Goal: Information Seeking & Learning: Check status

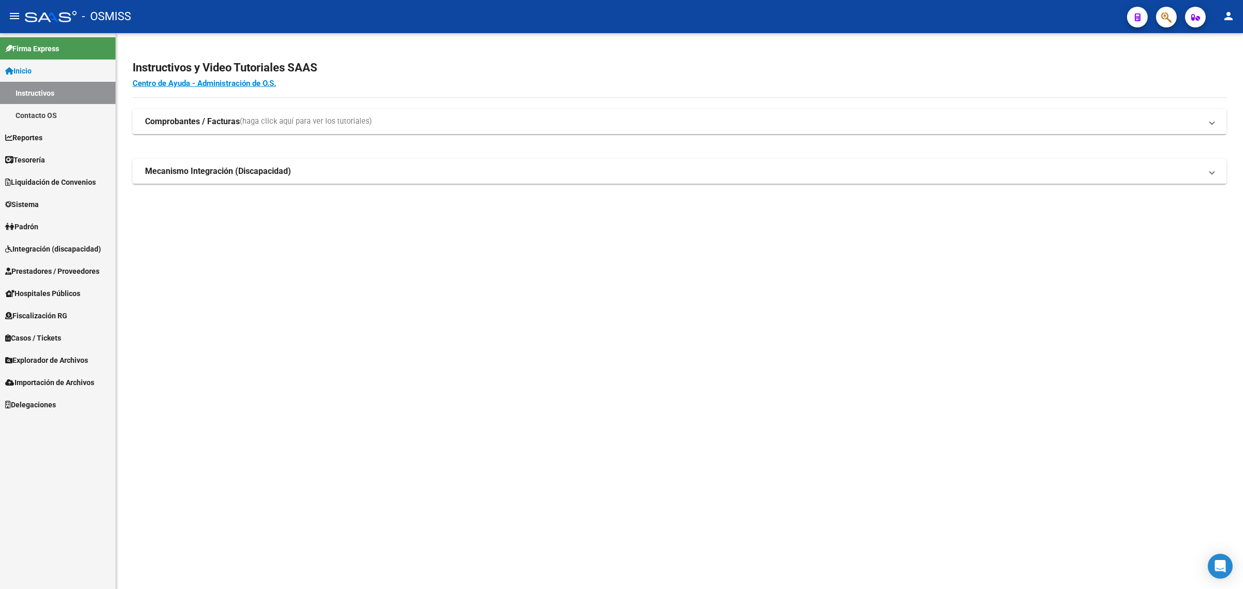
click at [43, 244] on span "Integración (discapacidad)" at bounding box center [53, 248] width 96 height 11
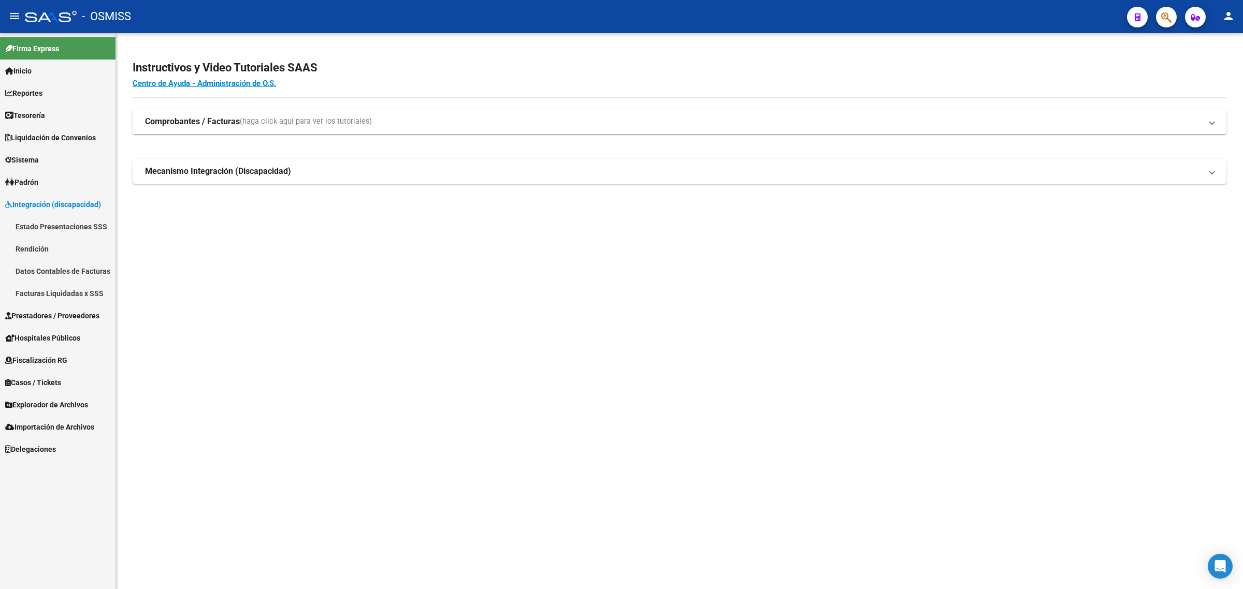
click at [33, 310] on span "Prestadores / Proveedores" at bounding box center [52, 315] width 94 height 11
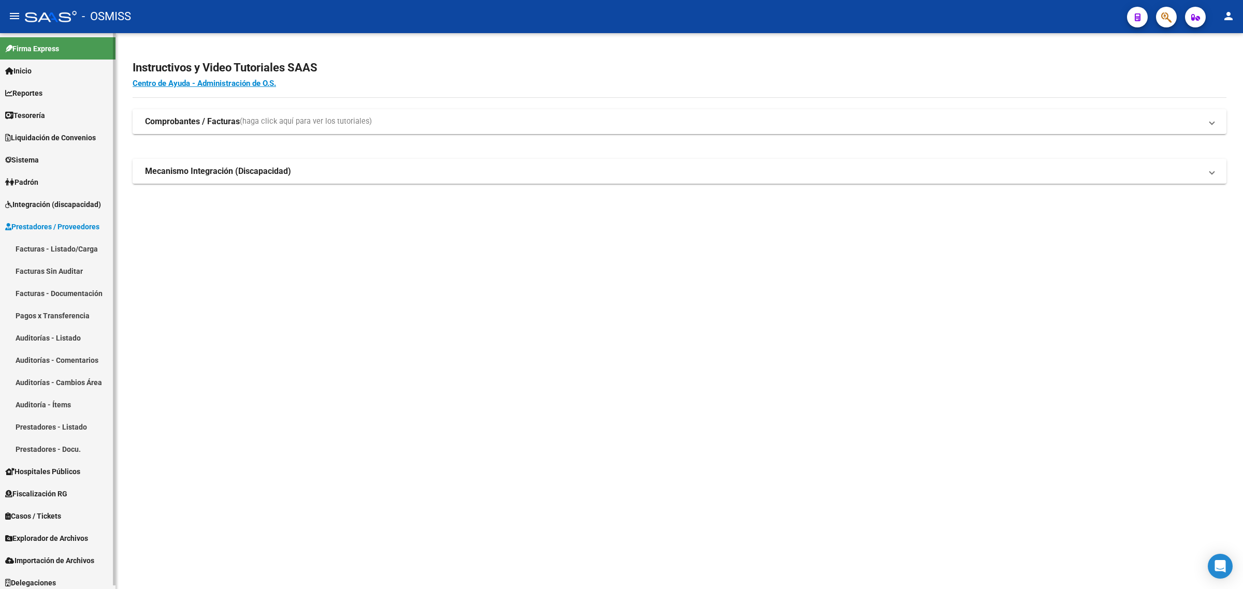
click at [54, 245] on link "Facturas - Listado/Carga" at bounding box center [57, 249] width 115 height 22
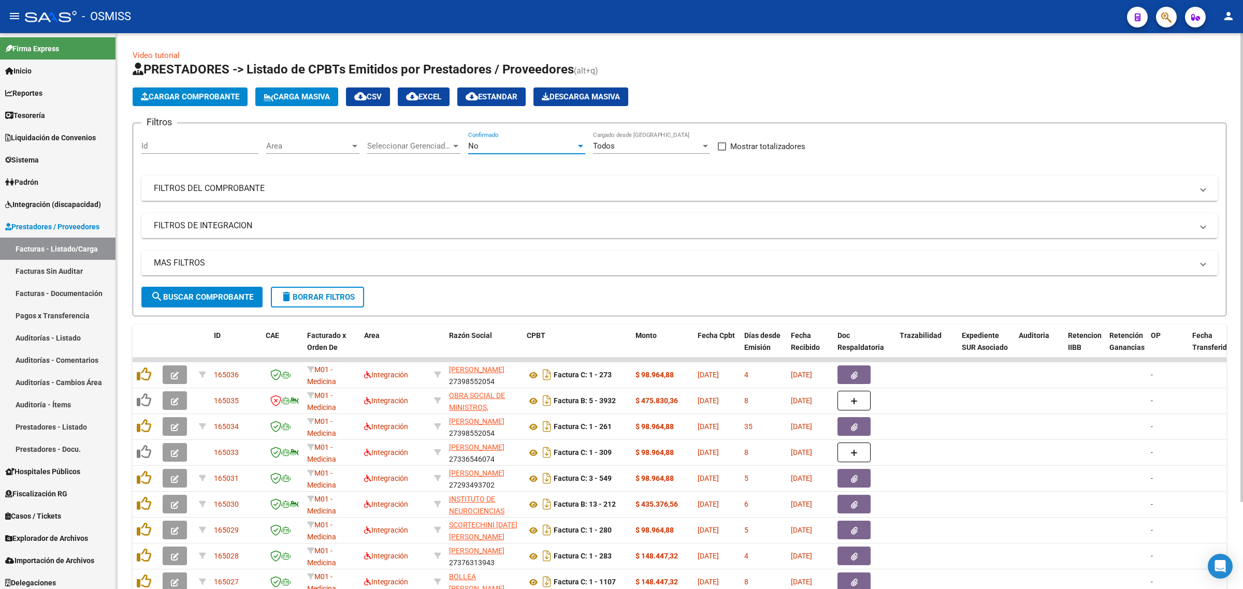
click at [523, 146] on div "No" at bounding box center [522, 145] width 108 height 9
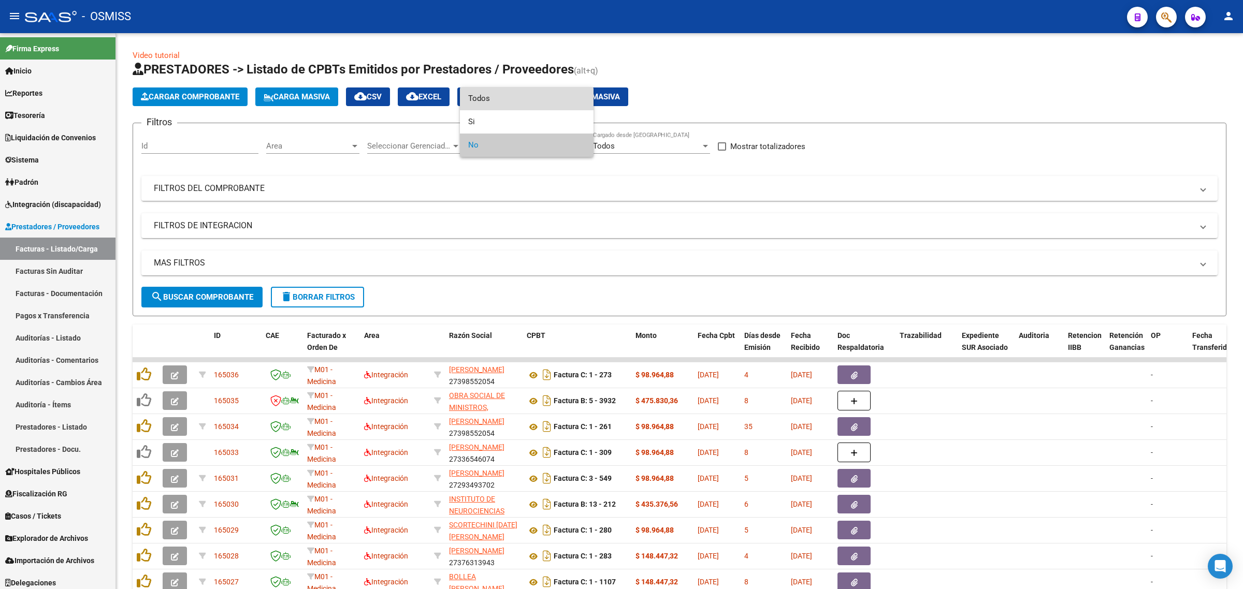
click at [500, 99] on span "Todos" at bounding box center [526, 98] width 117 height 23
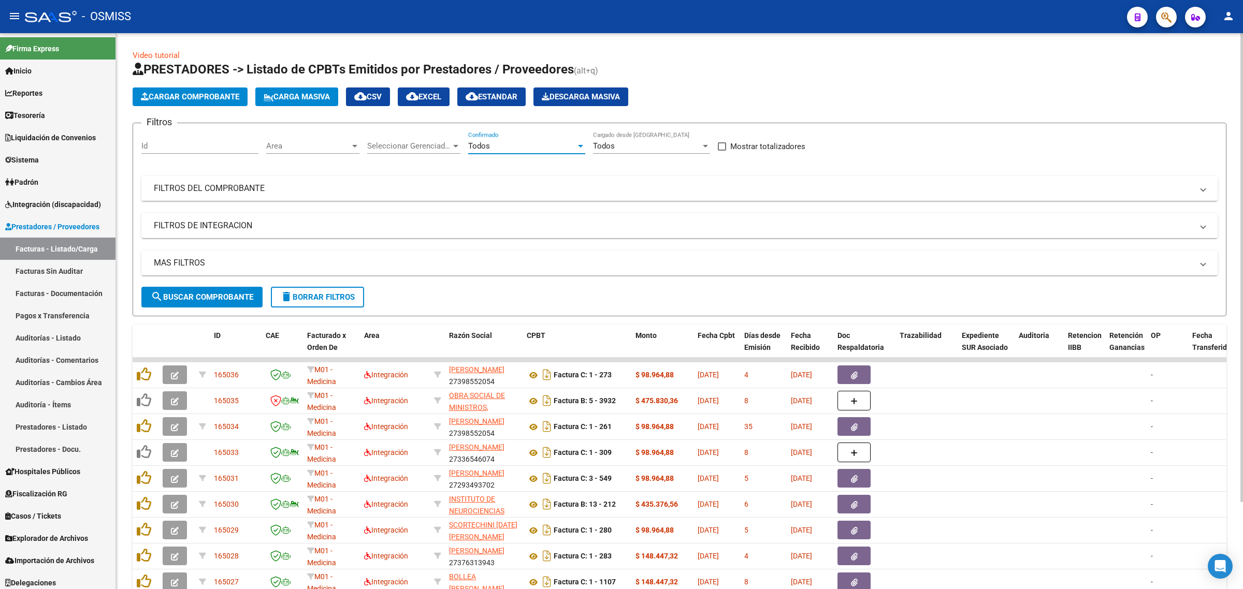
click at [342, 190] on mat-panel-title "FILTROS DEL COMPROBANTE" at bounding box center [673, 188] width 1039 height 11
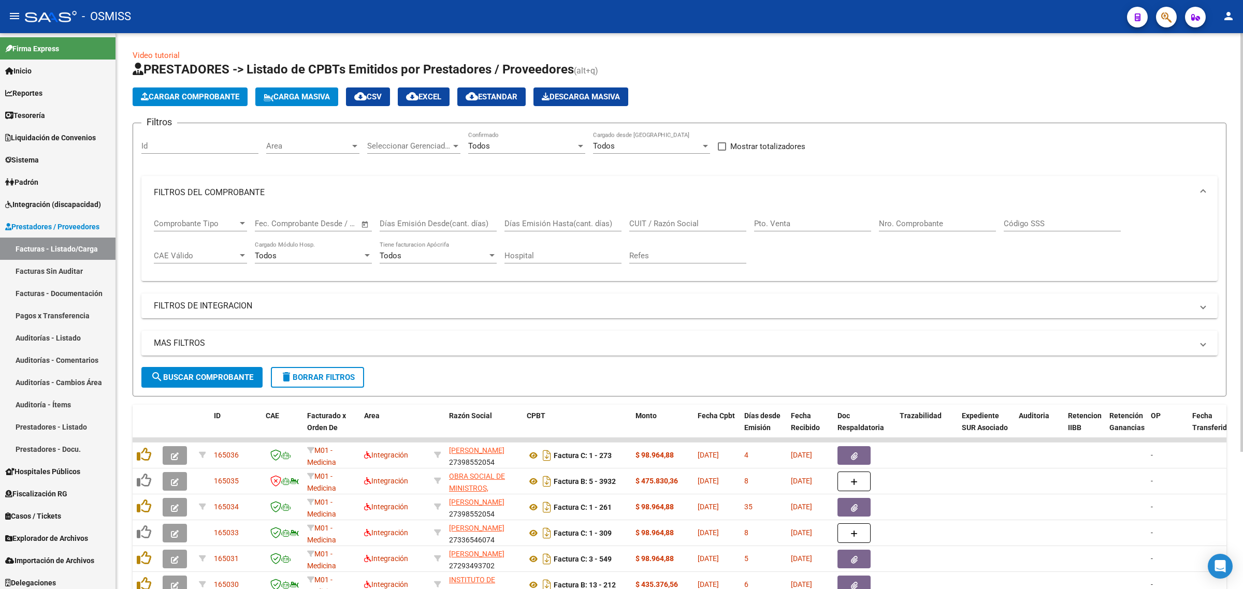
click at [651, 230] on div "CUIT / Razón Social" at bounding box center [687, 220] width 117 height 22
paste input "[PERSON_NAME] CLARA"
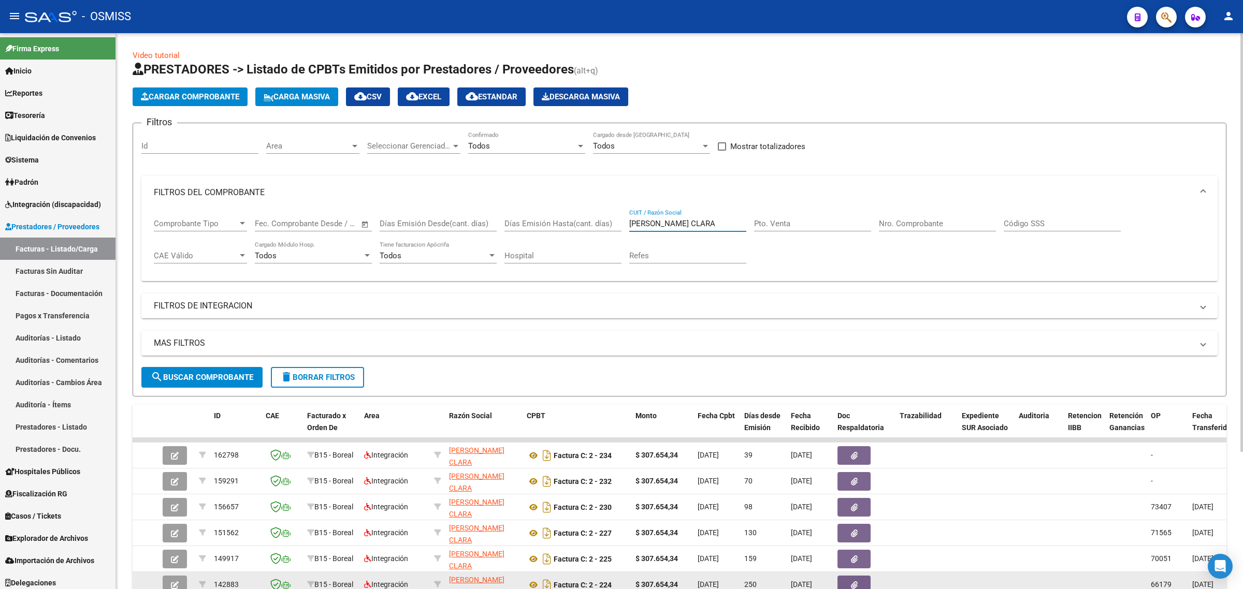
type input "[PERSON_NAME] CLARA"
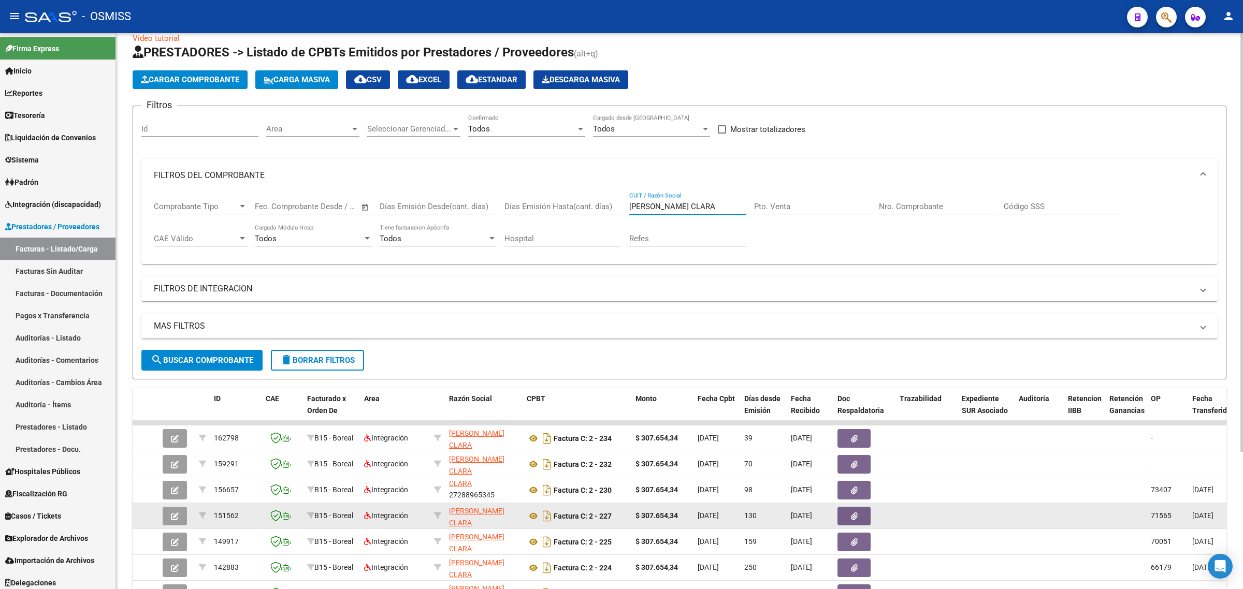
scroll to position [65, 0]
